Goal: Find contact information: Find contact information

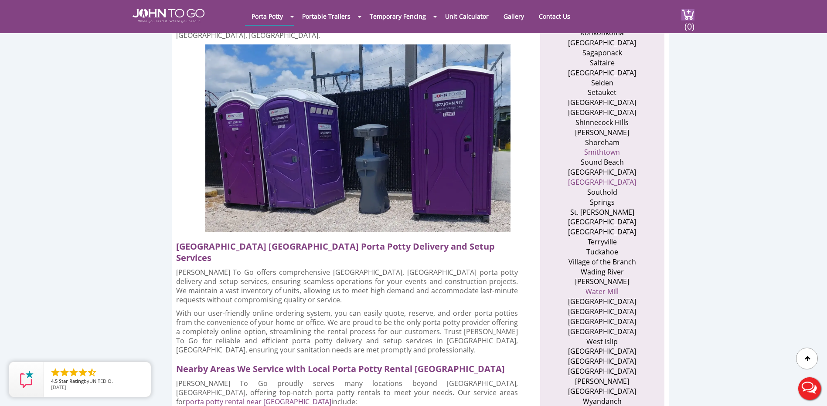
scroll to position [1569, 0]
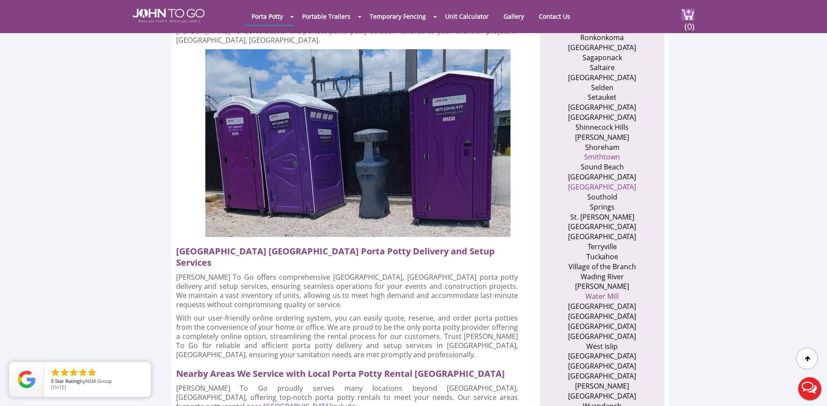
click at [610, 302] on li "West Babylon" at bounding box center [601, 307] width 85 height 10
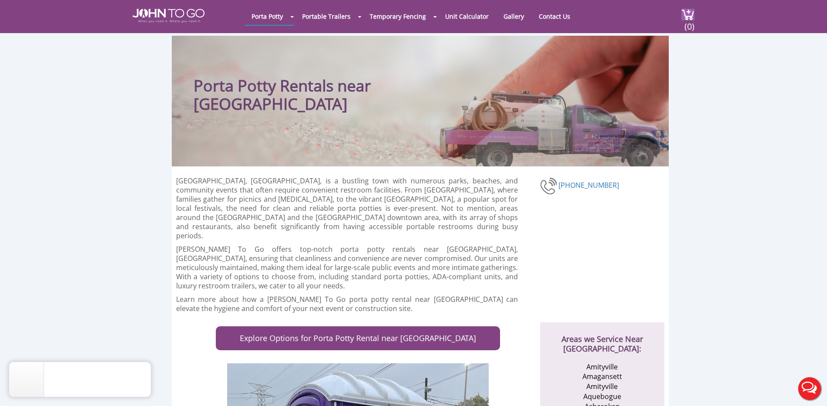
scroll to position [0, 0]
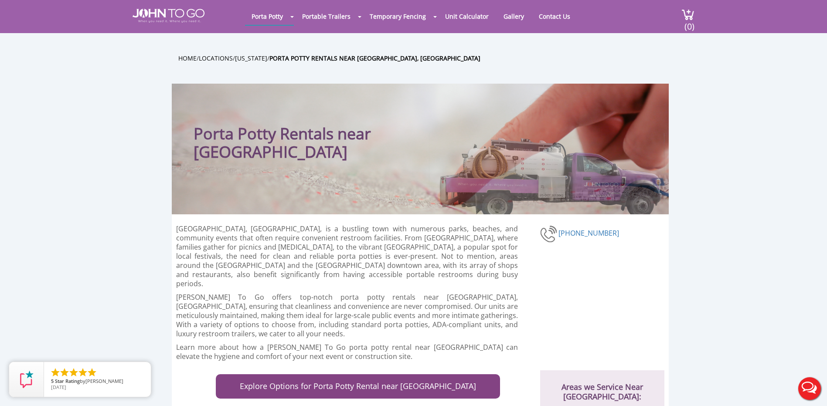
click at [545, 13] on div at bounding box center [413, 203] width 827 height 406
click at [545, 17] on link "Contact Us" at bounding box center [554, 16] width 44 height 17
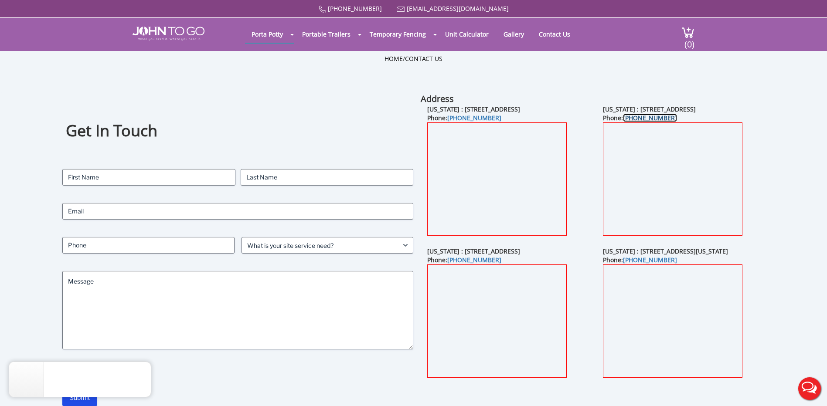
click at [646, 118] on link "[PHONE_NUMBER]" at bounding box center [650, 118] width 54 height 8
